Goal: Navigation & Orientation: Find specific page/section

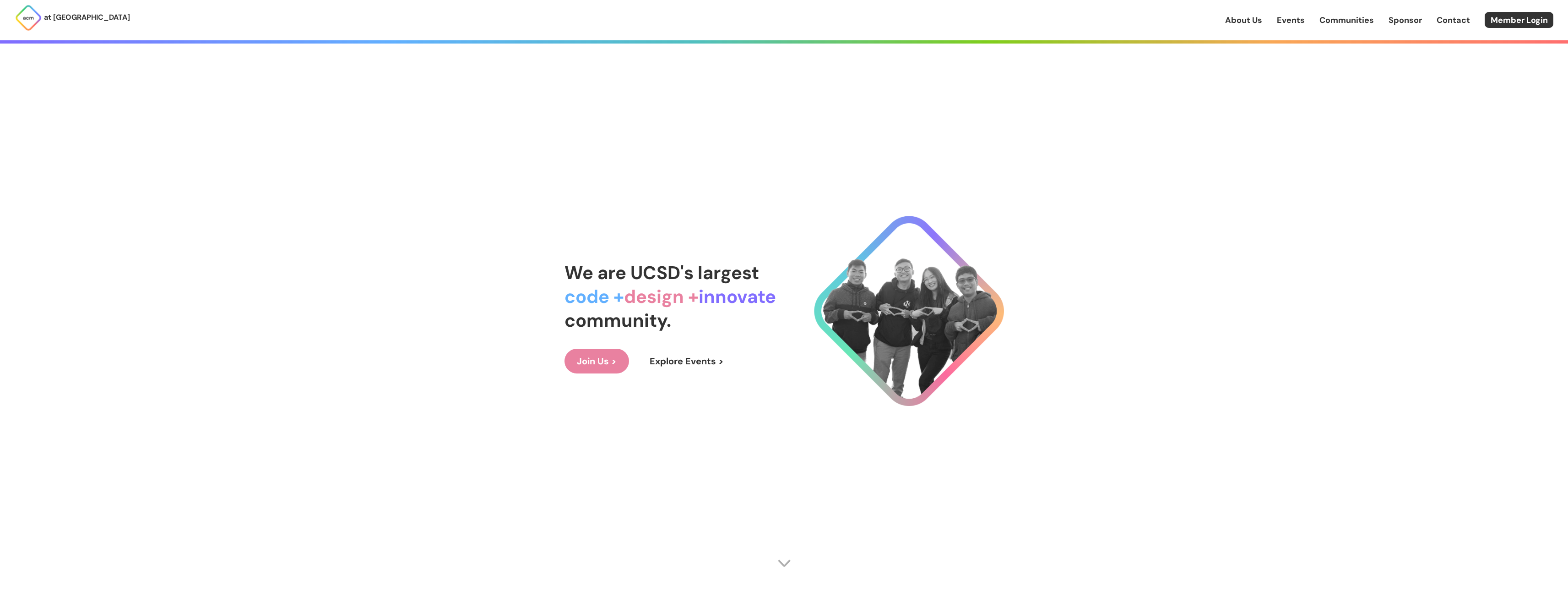
click at [1297, 19] on link "Events" at bounding box center [1291, 20] width 28 height 12
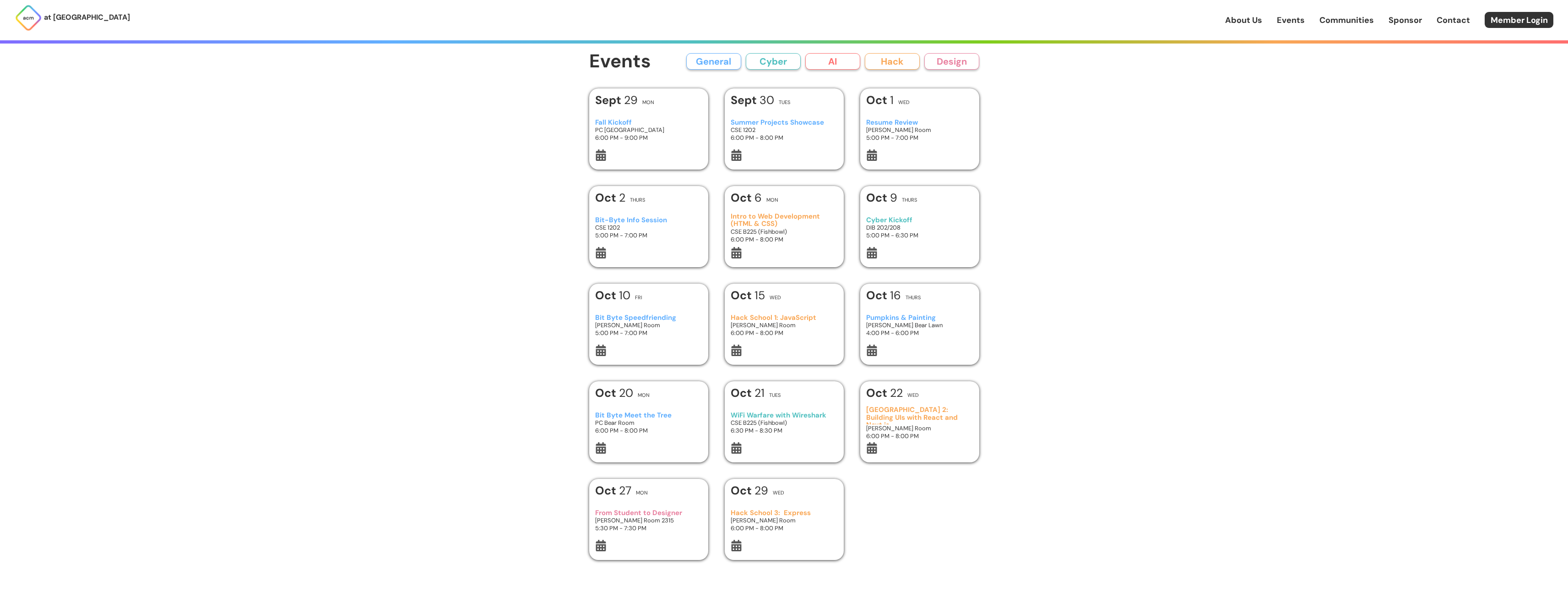
click at [838, 58] on button "AI" at bounding box center [832, 61] width 55 height 17
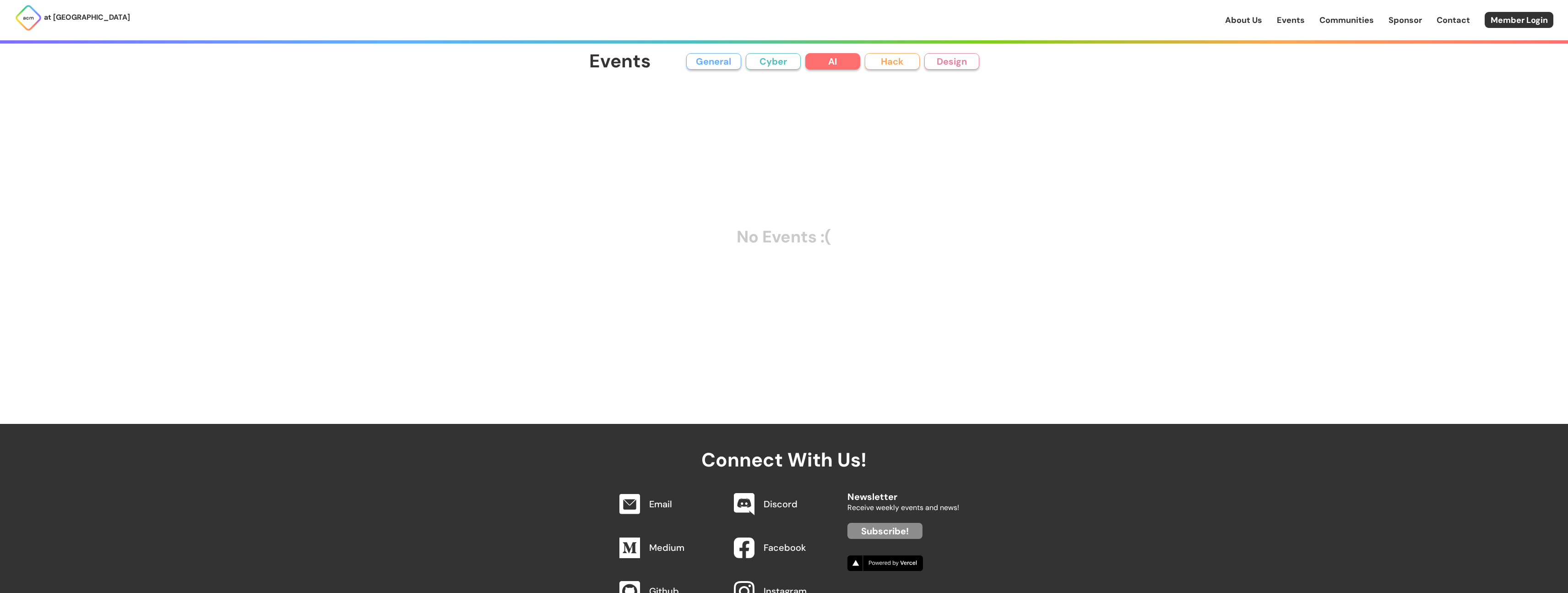
click at [738, 67] on button "General" at bounding box center [713, 61] width 55 height 17
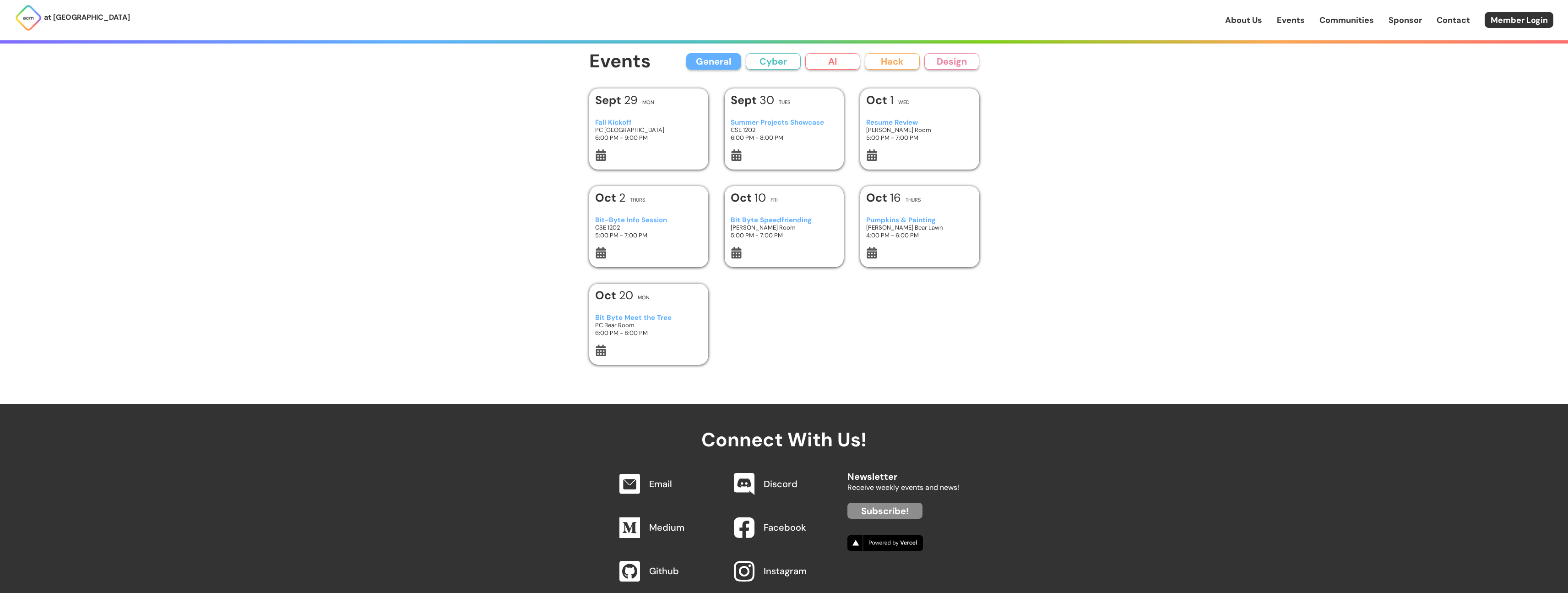
click at [771, 67] on button "Cyber" at bounding box center [773, 61] width 55 height 17
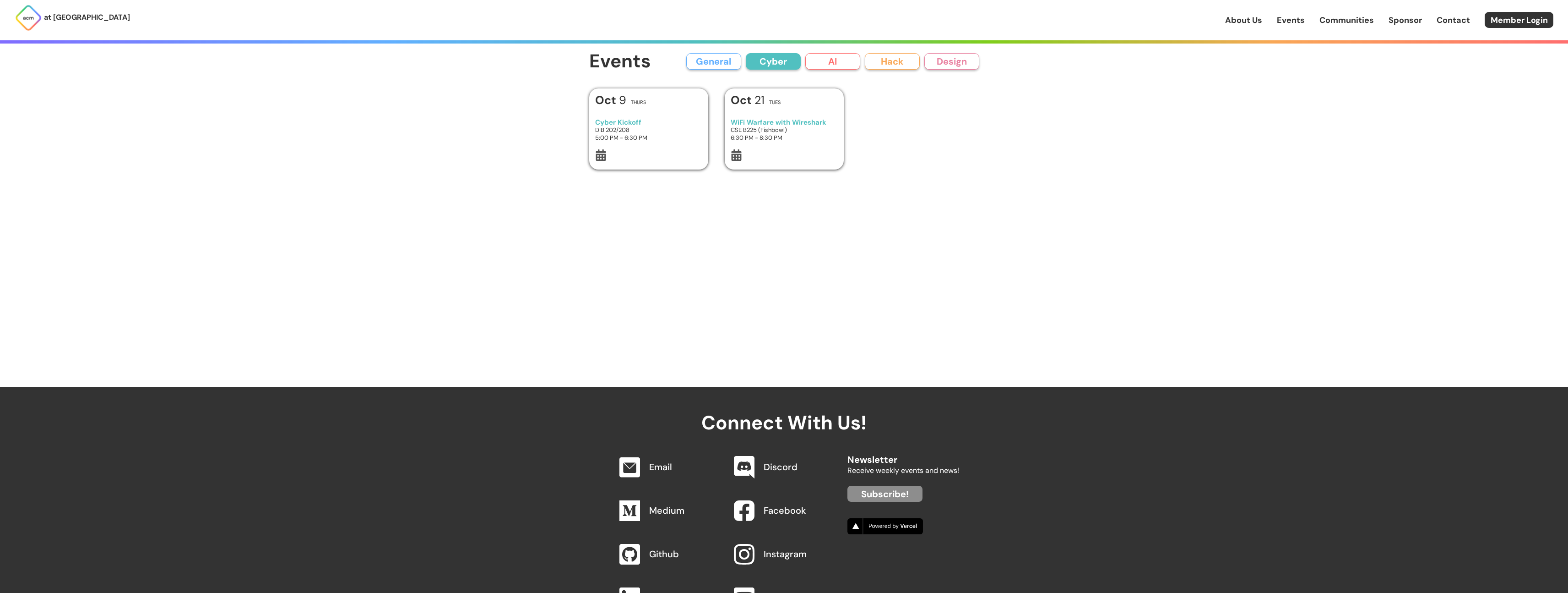
click at [827, 66] on button "AI" at bounding box center [832, 61] width 55 height 17
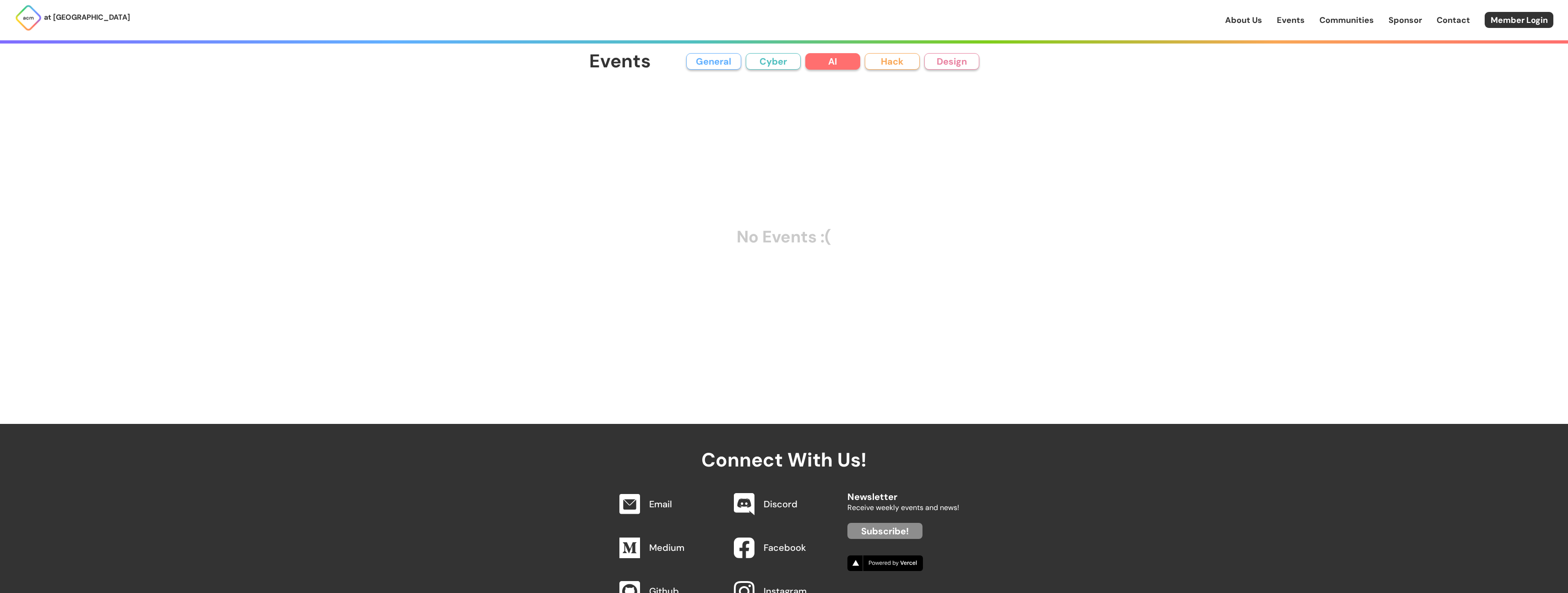
click at [876, 64] on button "Hack" at bounding box center [892, 61] width 55 height 17
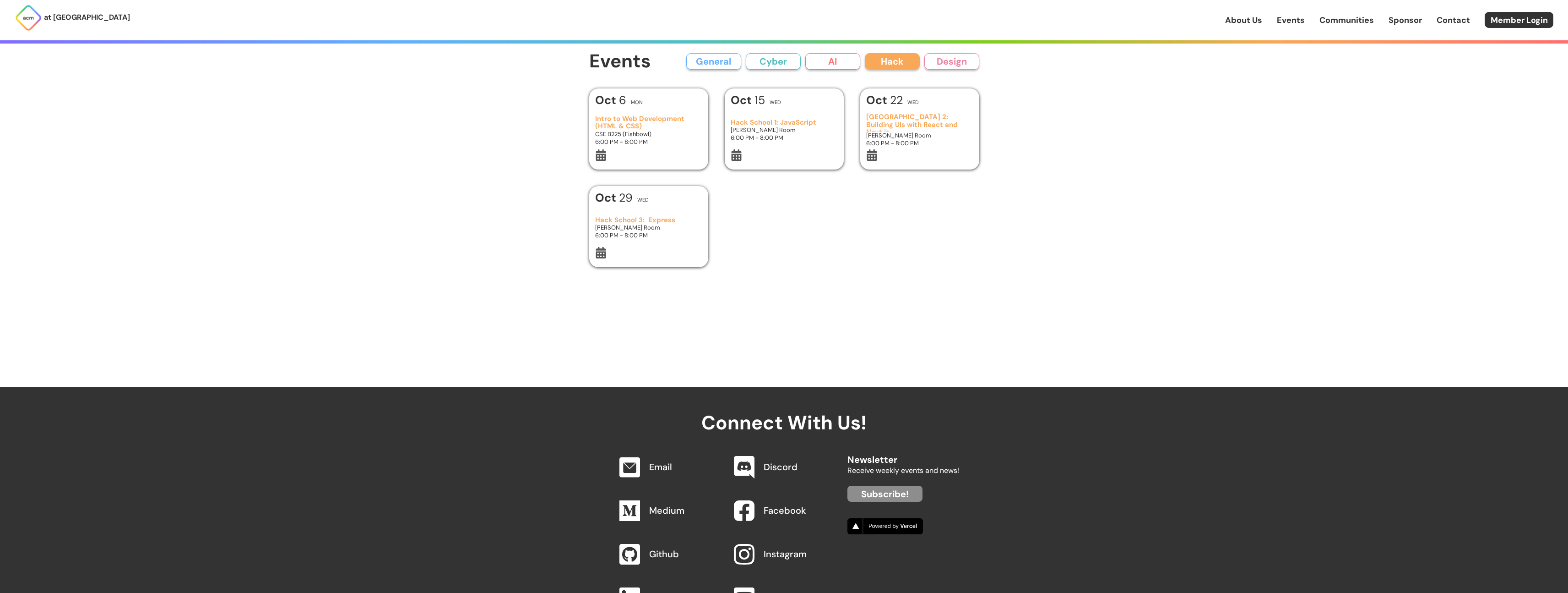
click at [942, 65] on button "Design" at bounding box center [952, 61] width 55 height 17
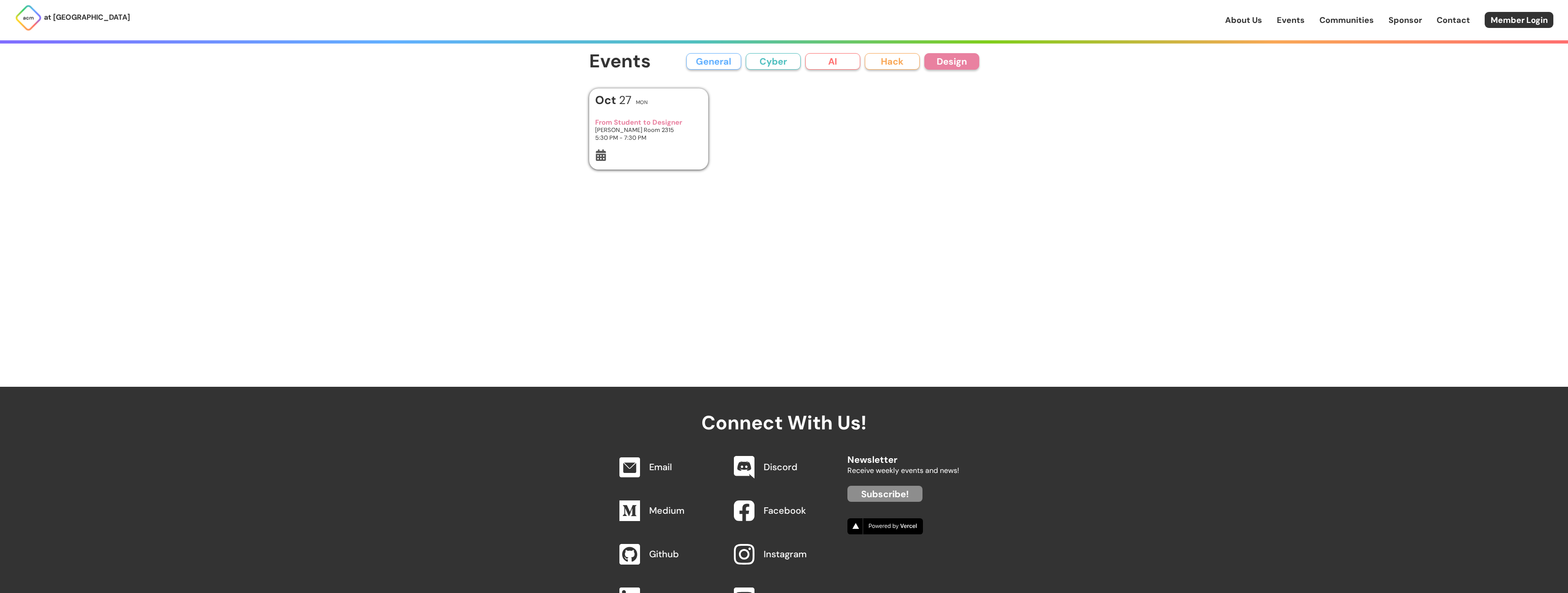
click at [603, 60] on h1 "Events" at bounding box center [620, 61] width 62 height 21
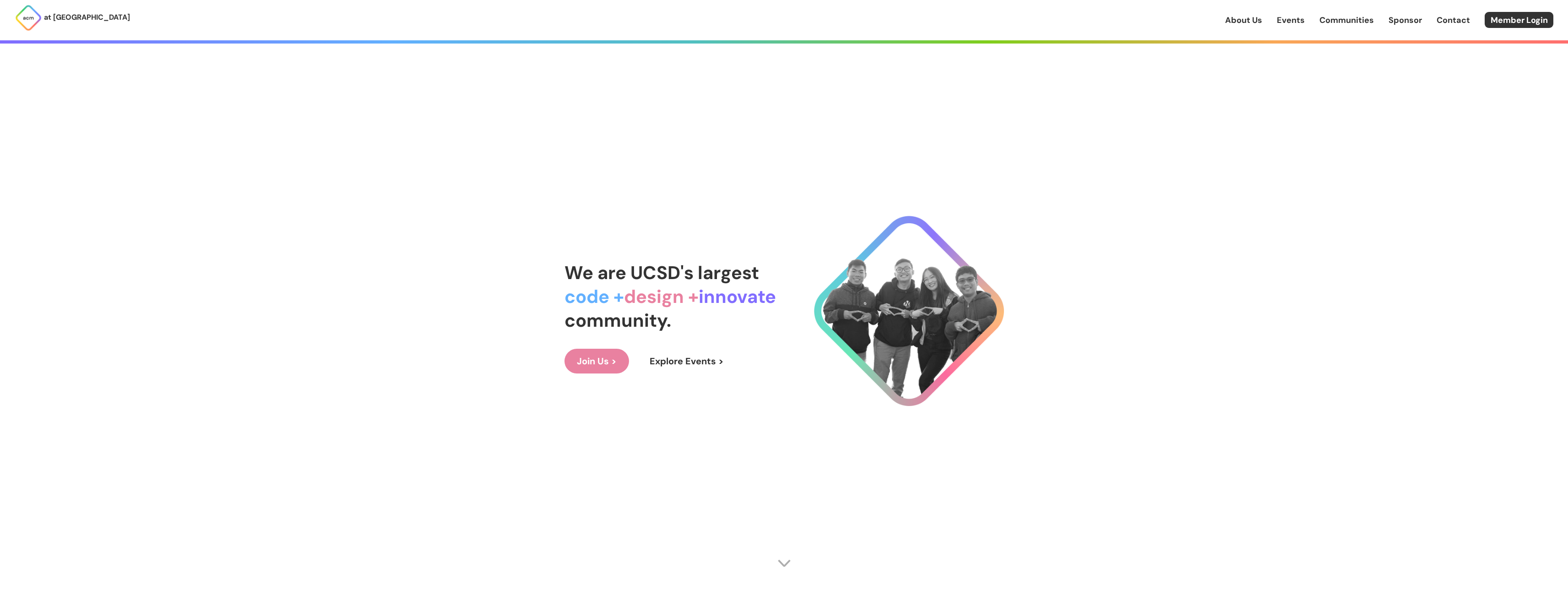
click at [1292, 18] on link "Events" at bounding box center [1291, 20] width 28 height 12
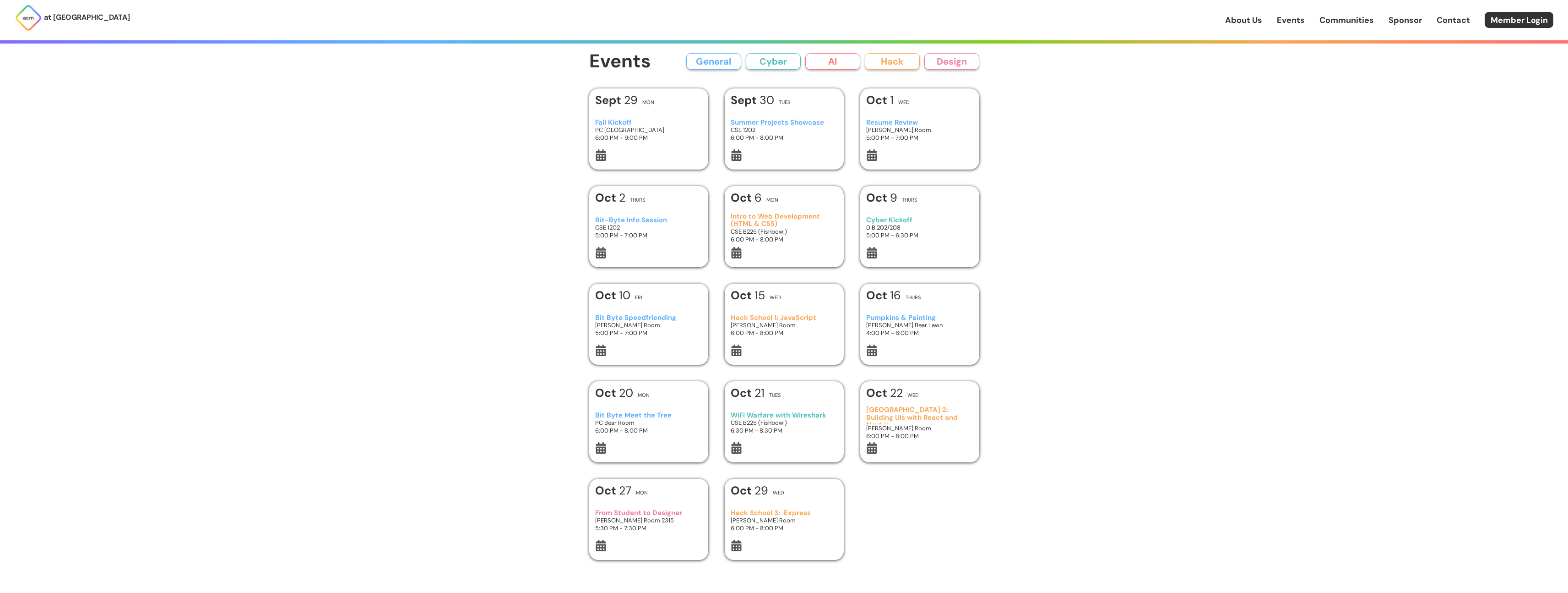
click at [1247, 14] on link "About Us" at bounding box center [1244, 20] width 37 height 12
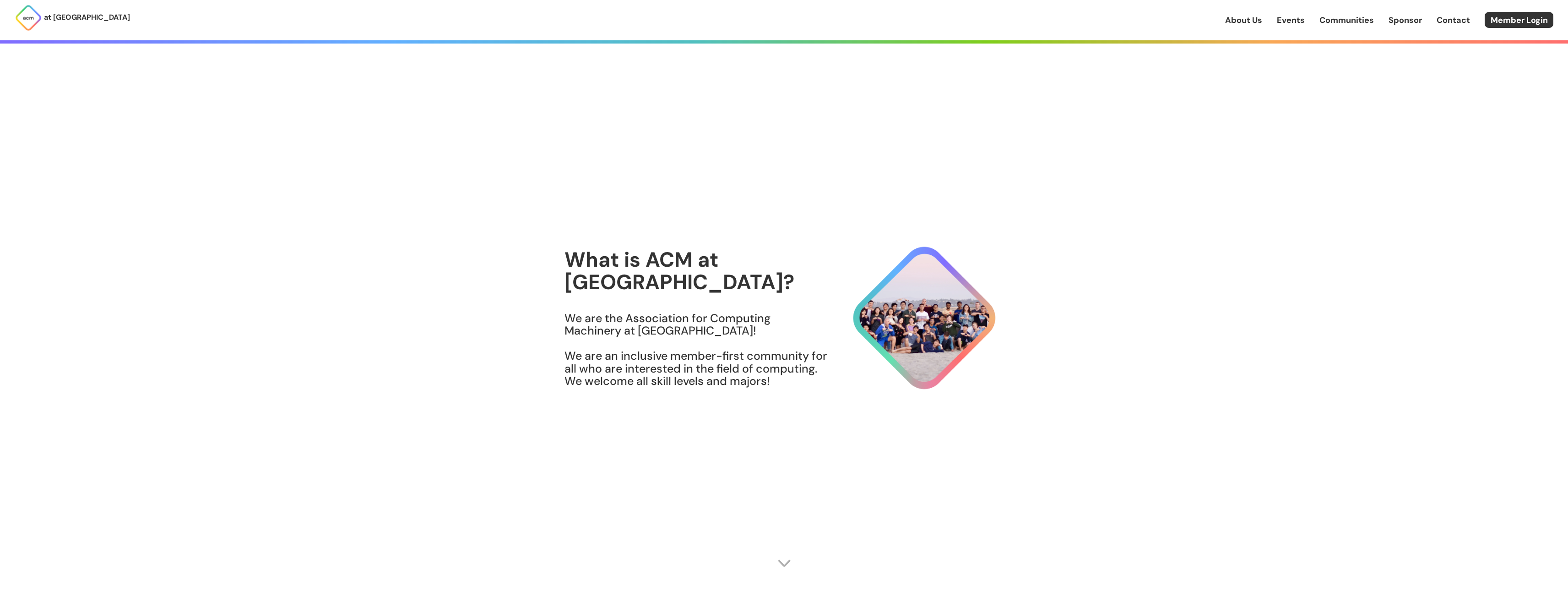
click at [1250, 21] on link "About Us" at bounding box center [1244, 20] width 37 height 12
click at [1326, 21] on link "Communities" at bounding box center [1347, 20] width 54 height 12
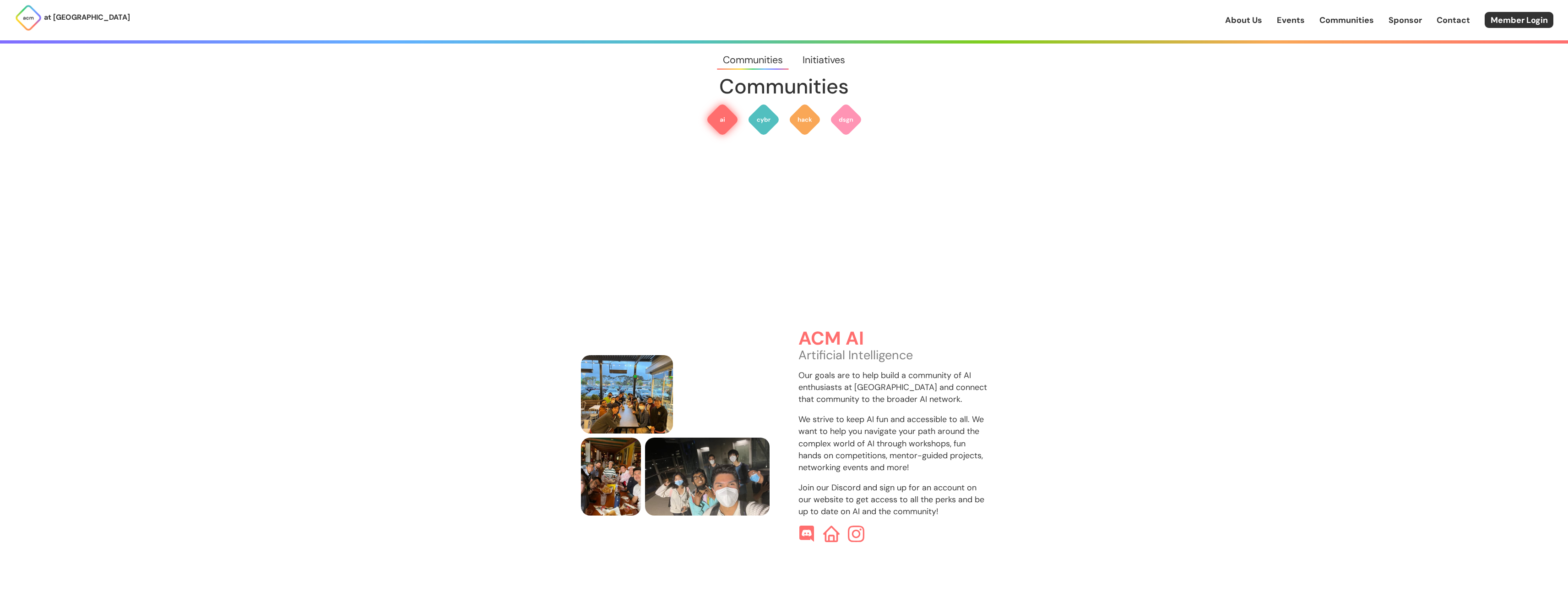
scroll to position [273, 0]
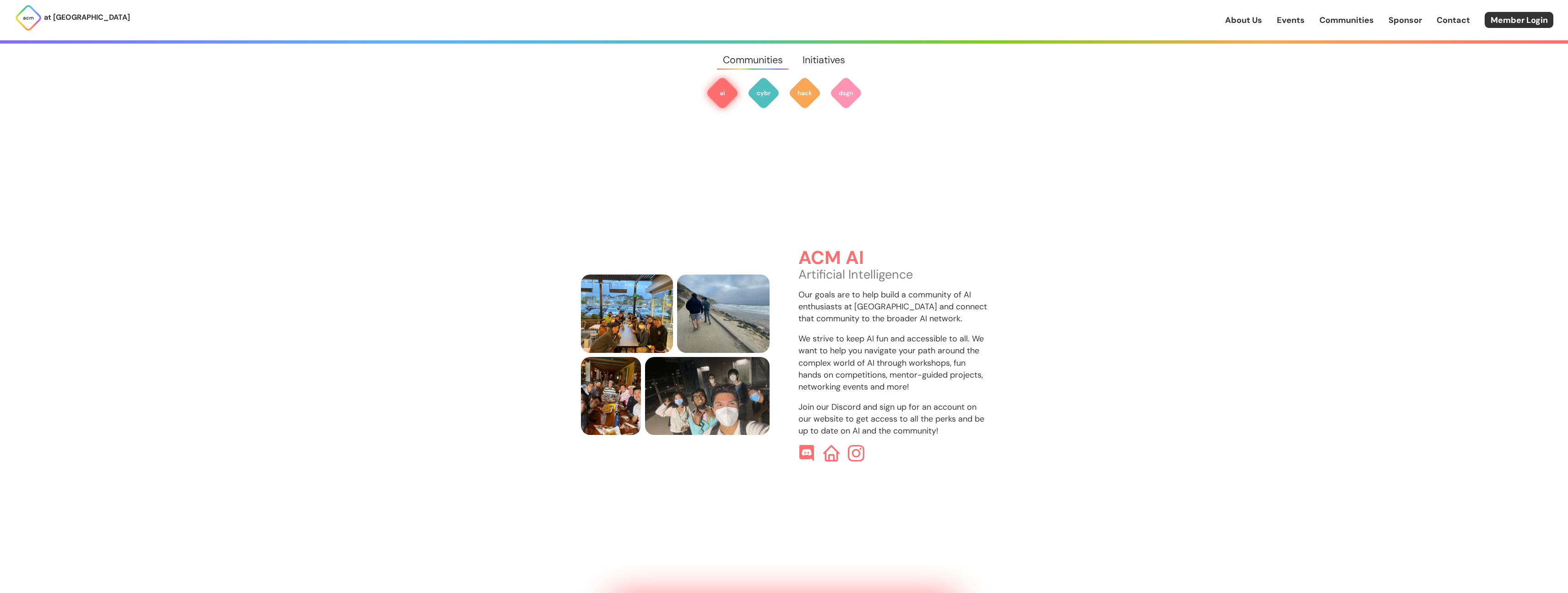
click at [724, 99] on img at bounding box center [722, 93] width 33 height 33
click at [720, 95] on img at bounding box center [722, 93] width 33 height 33
click at [827, 445] on img at bounding box center [832, 453] width 17 height 17
